Goal: Information Seeking & Learning: Compare options

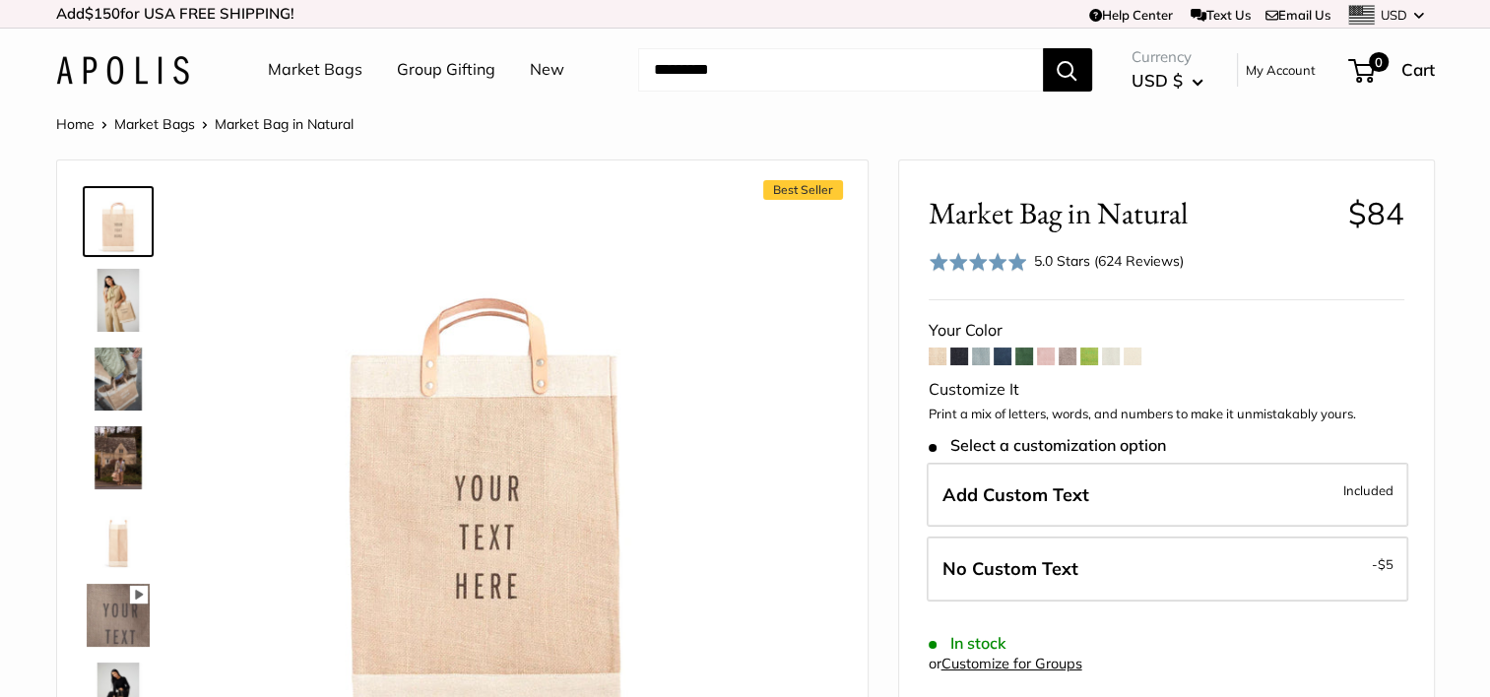
click at [169, 127] on link "Market Bags" at bounding box center [154, 124] width 81 height 18
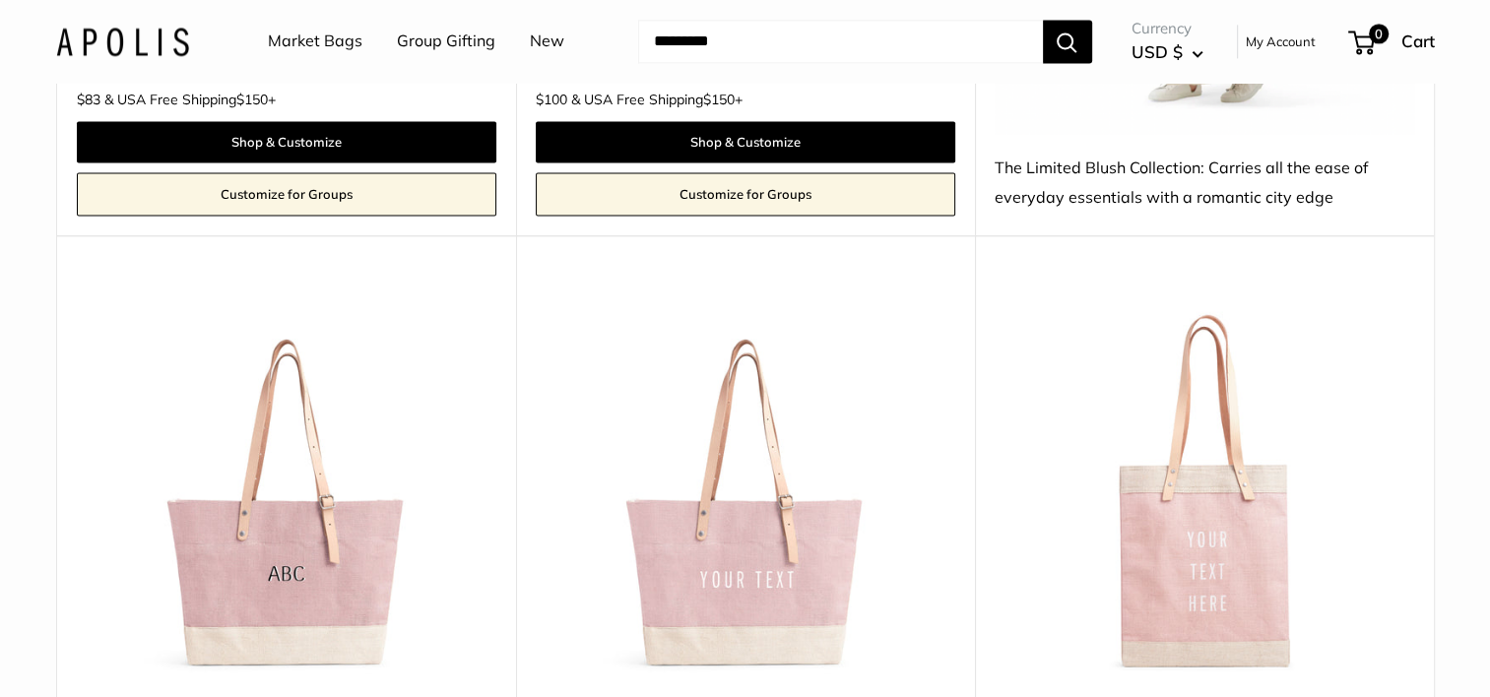
scroll to position [3152, 0]
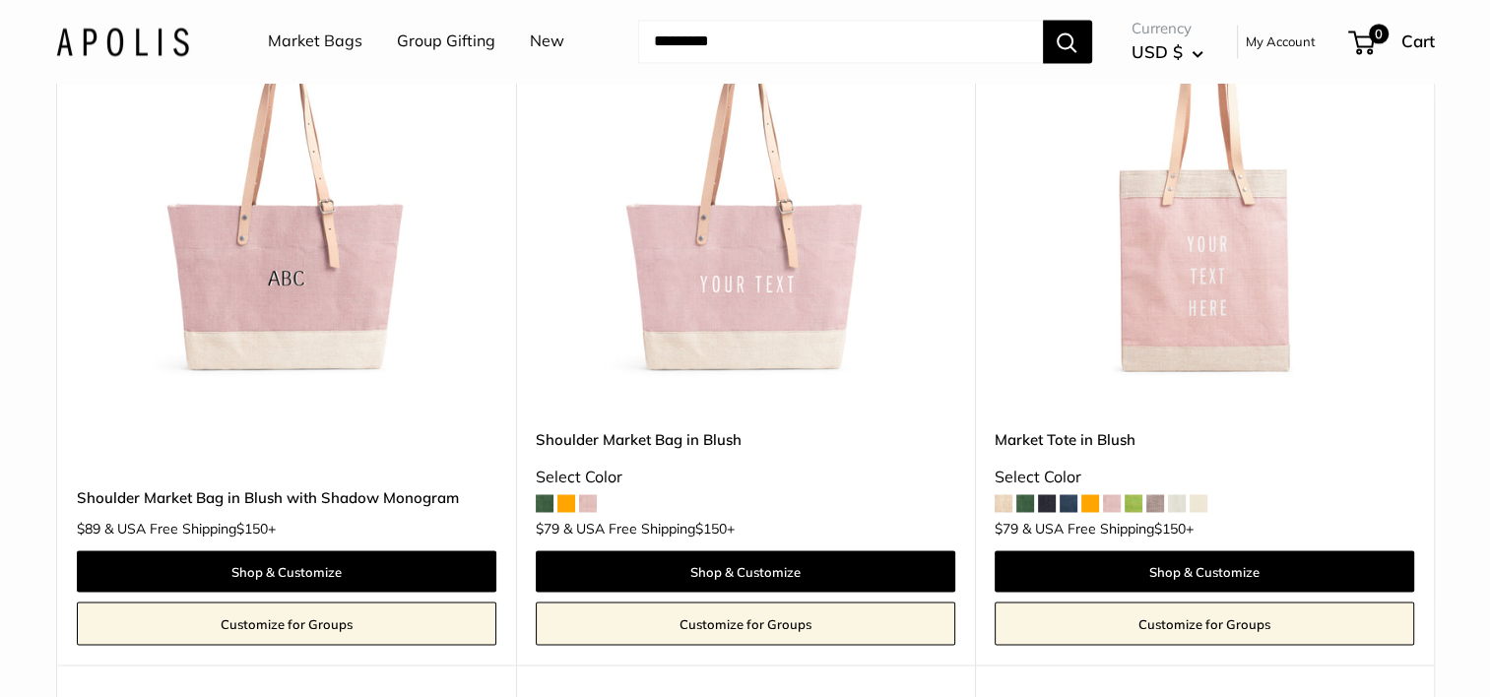
click at [0, 0] on img at bounding box center [0, 0] width 0 height 0
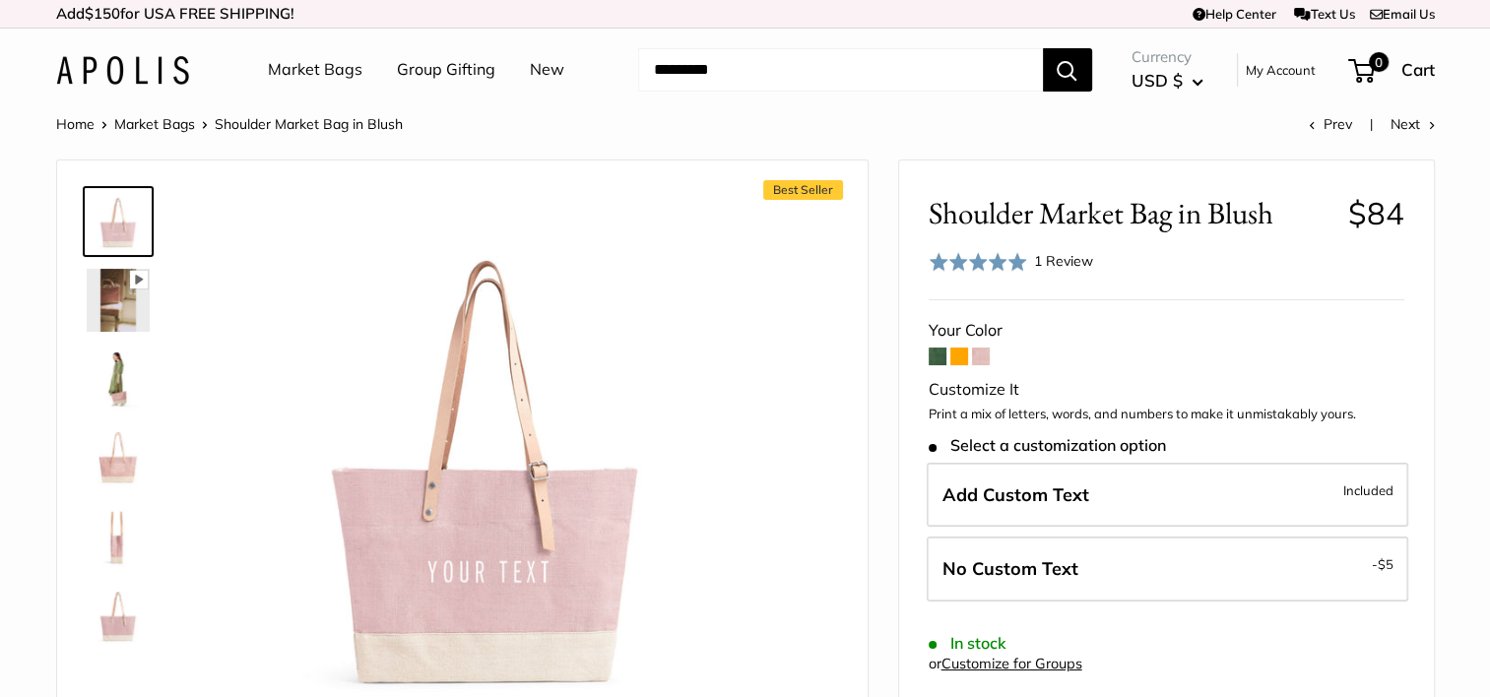
click at [959, 359] on span at bounding box center [960, 357] width 18 height 18
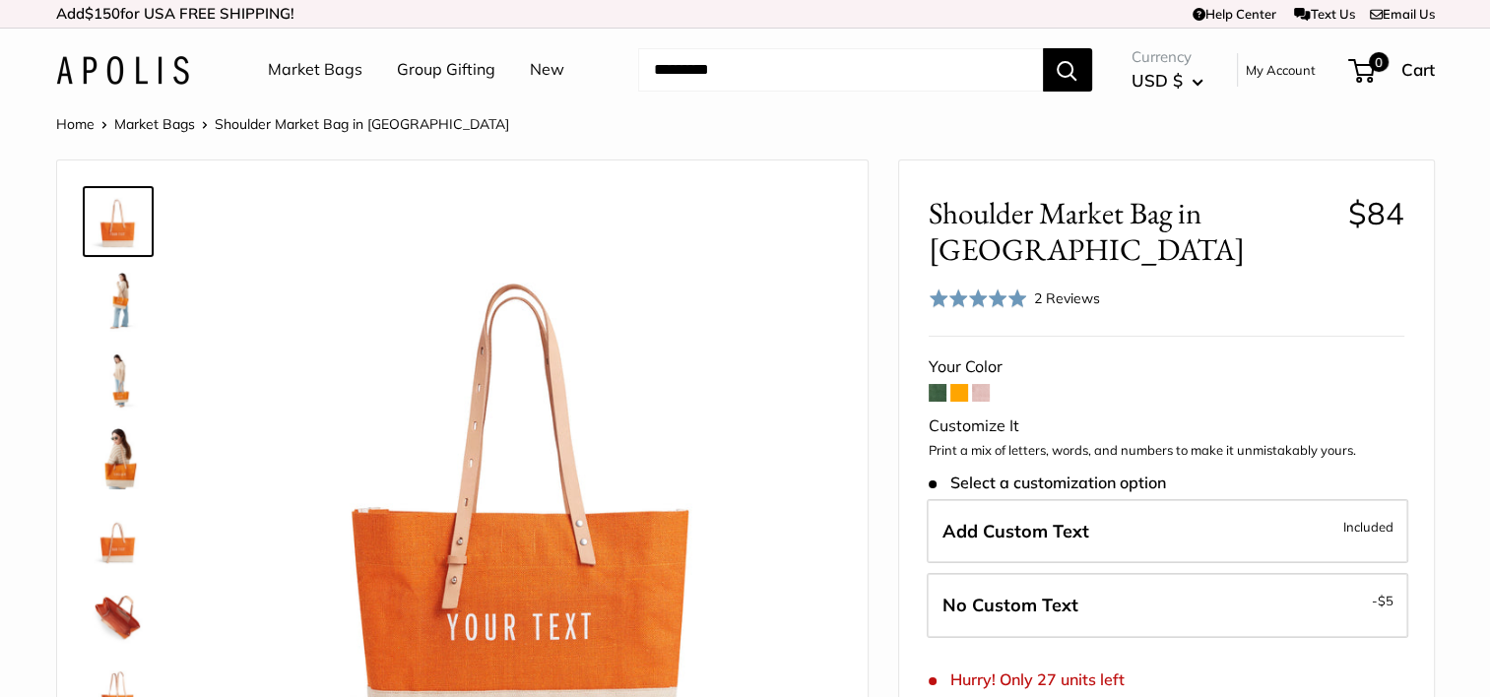
click at [977, 384] on span at bounding box center [981, 393] width 18 height 18
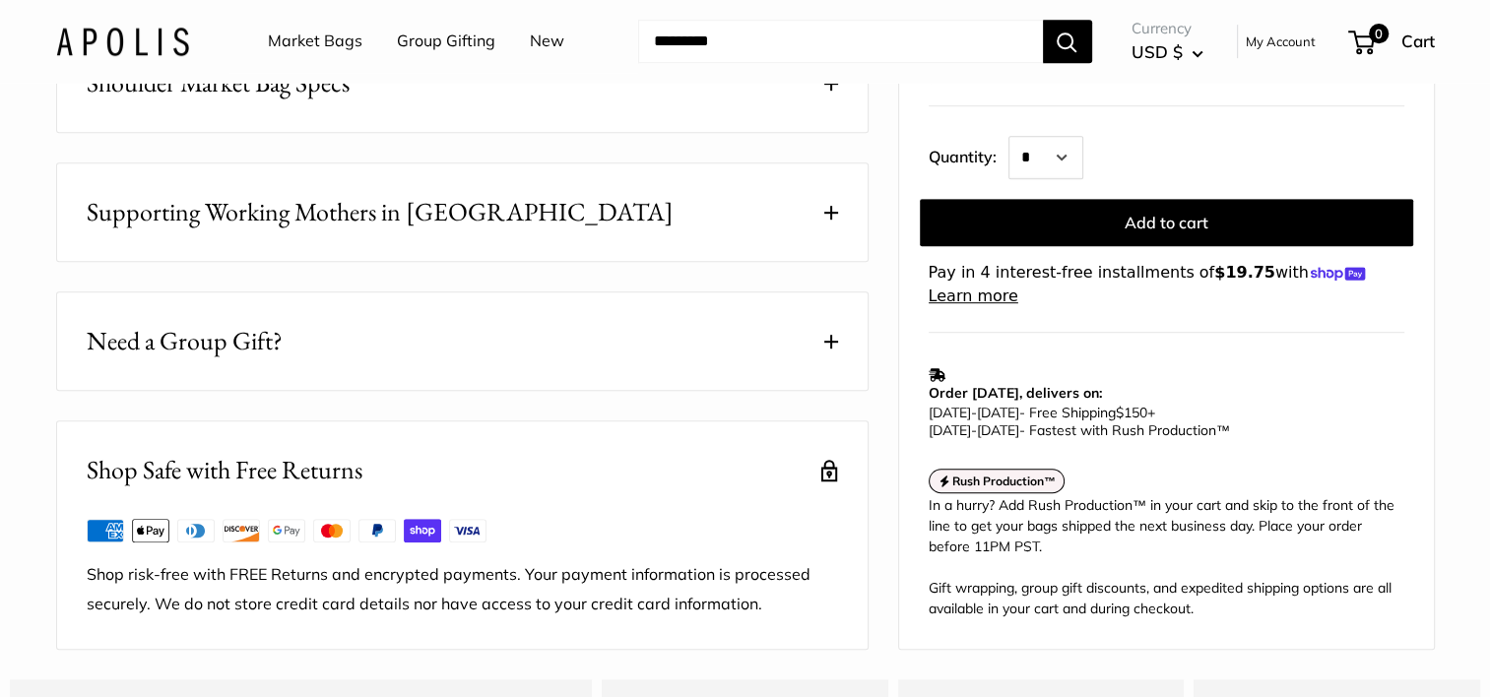
scroll to position [1182, 0]
